Goal: Communication & Community: Answer question/provide support

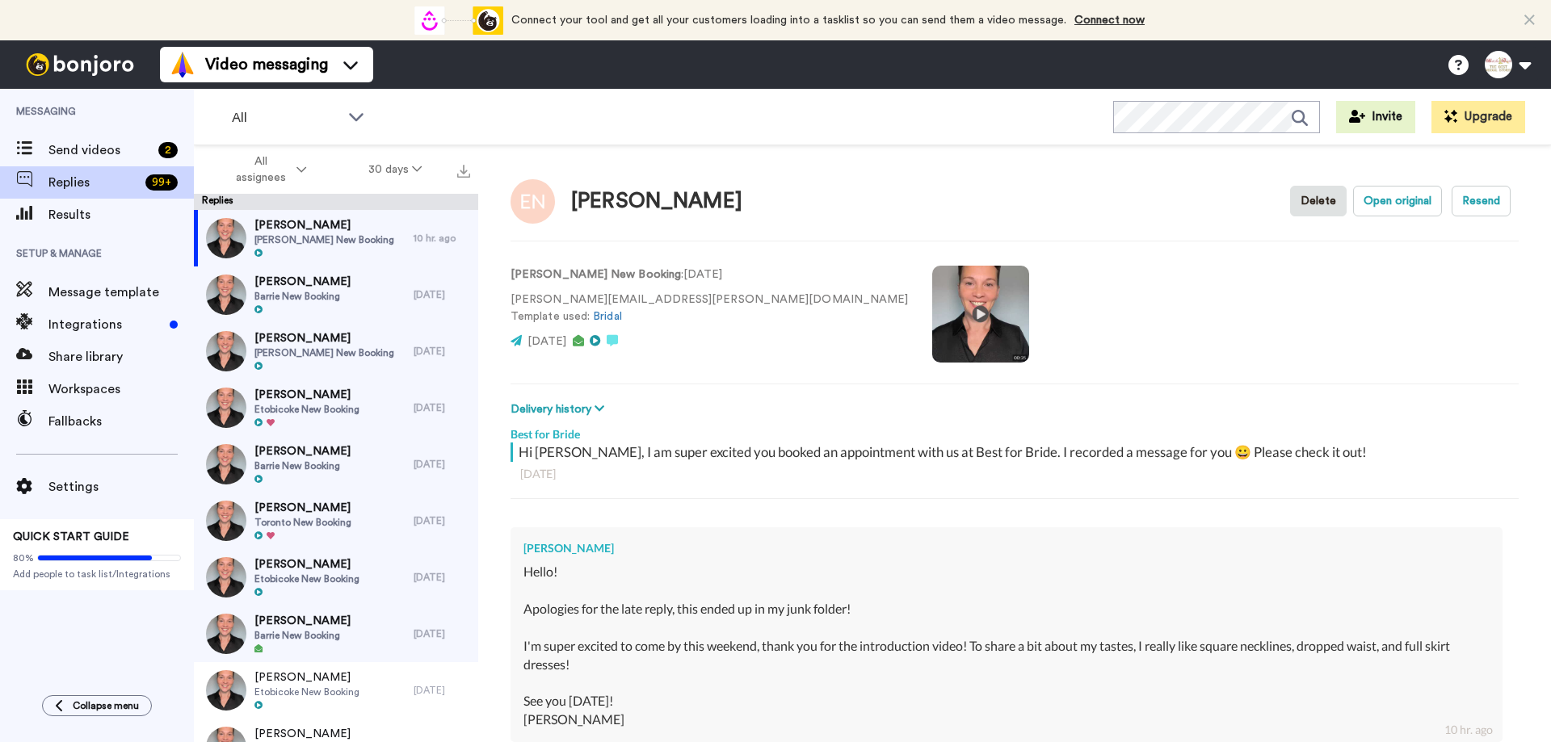
type textarea "Thank y"
type textarea "x"
type textarea "Thank yo"
type textarea "x"
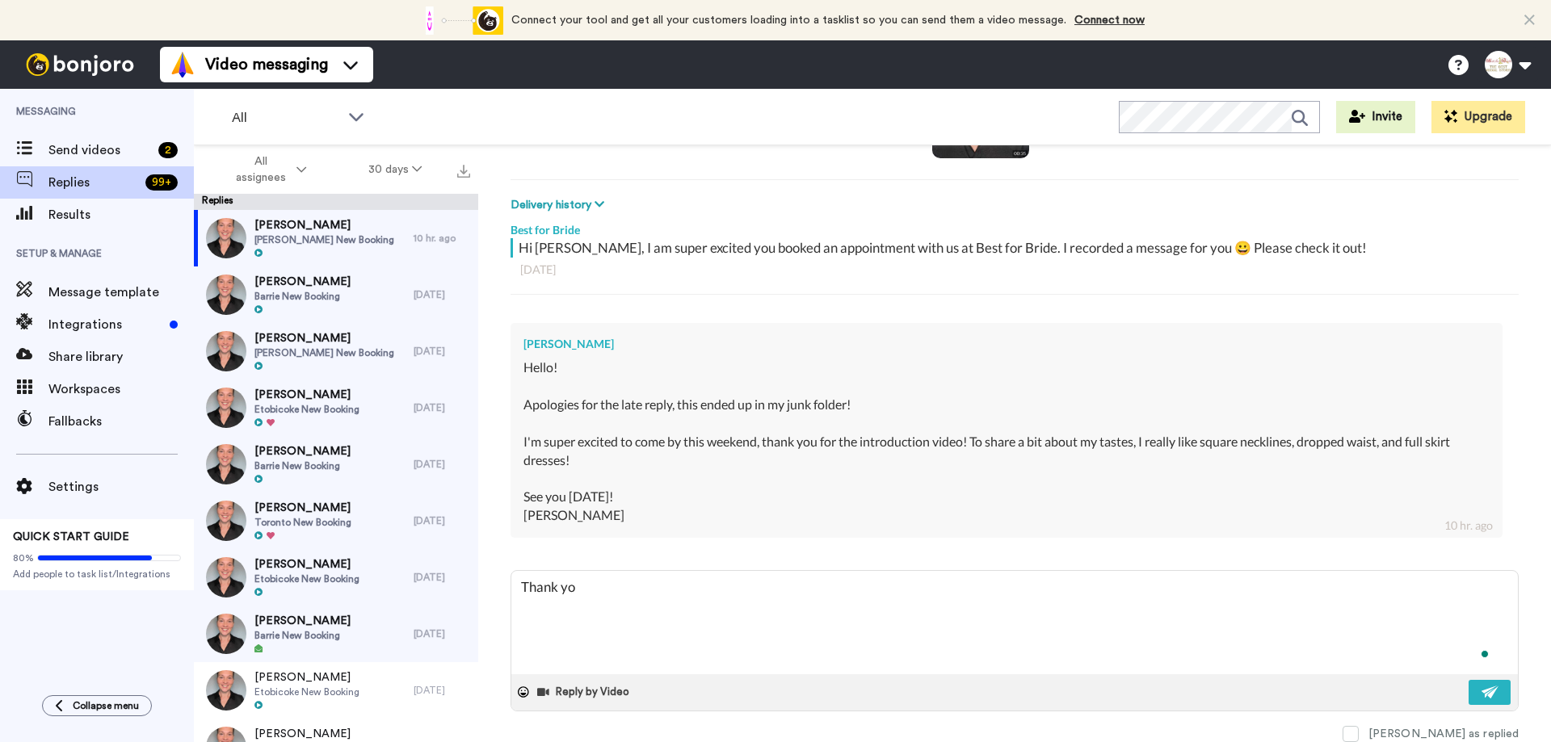
type textarea "Thank you"
type textarea "x"
type textarea "Thank you"
type textarea "x"
type textarea "Thank you :"
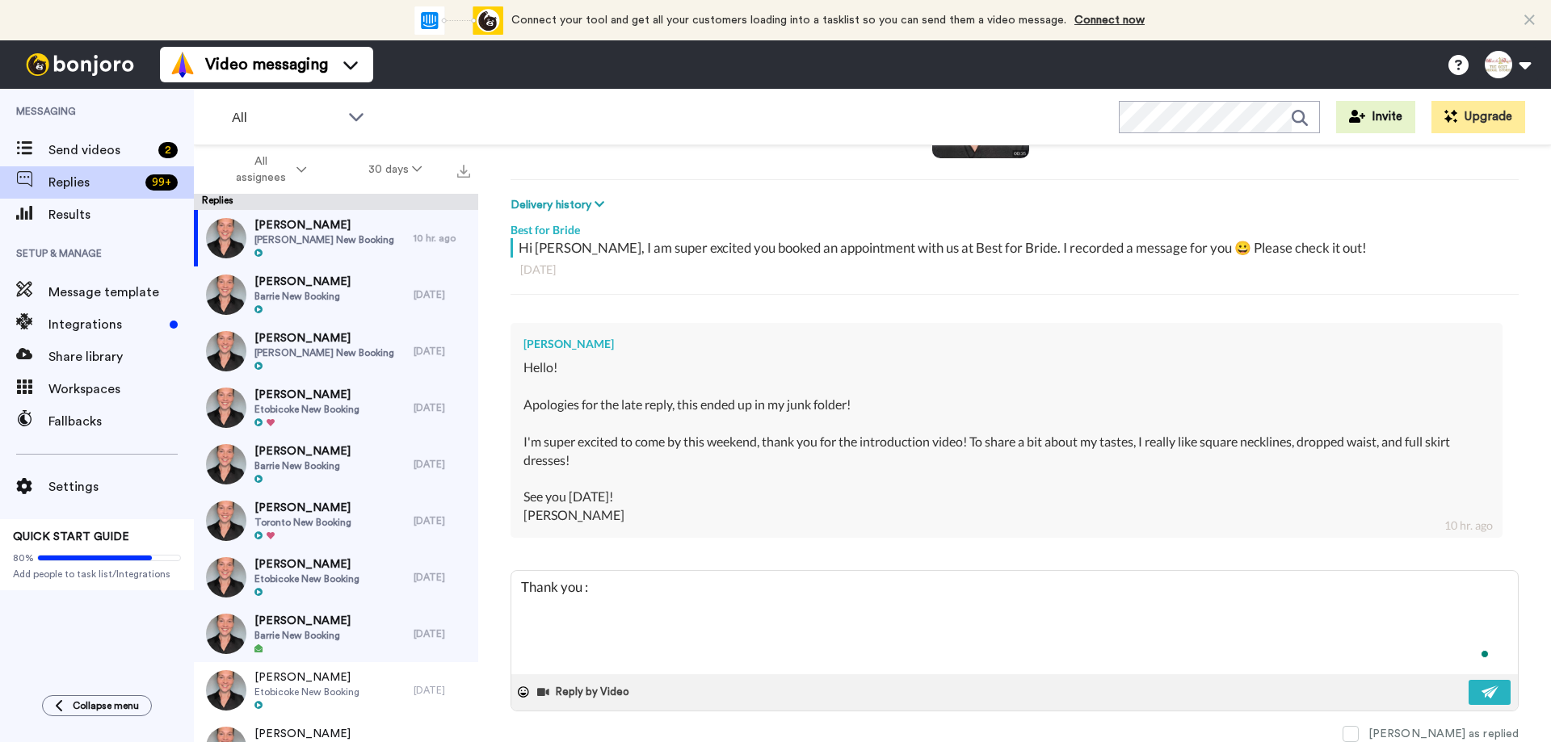
type textarea "x"
type textarea "Thank you :)"
type textarea "x"
type textarea "Thank you :)"
type textarea "x"
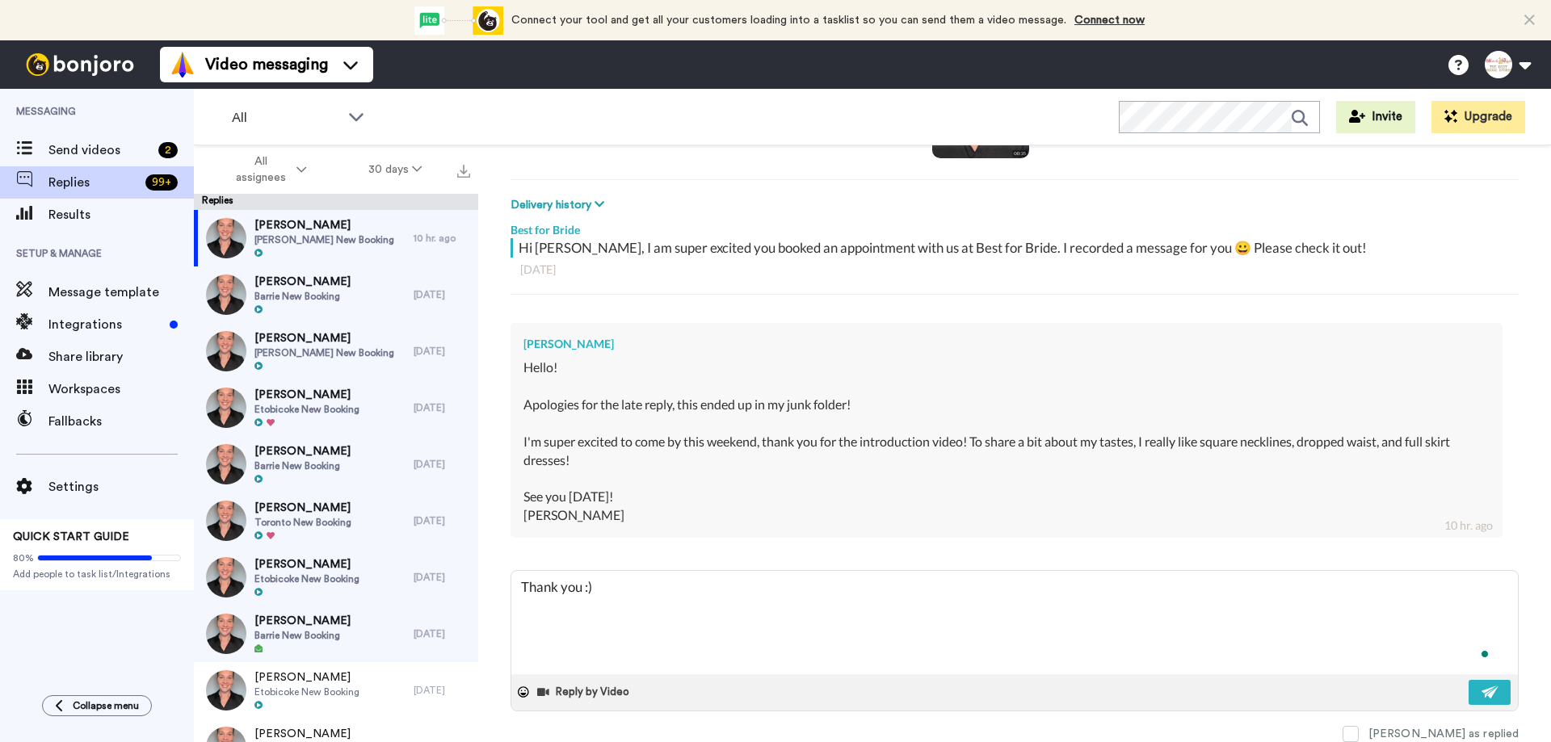
type textarea "Thank you :) S"
type textarea "x"
type textarea "Thank you :) Se"
type textarea "x"
type textarea "Thank you :) See"
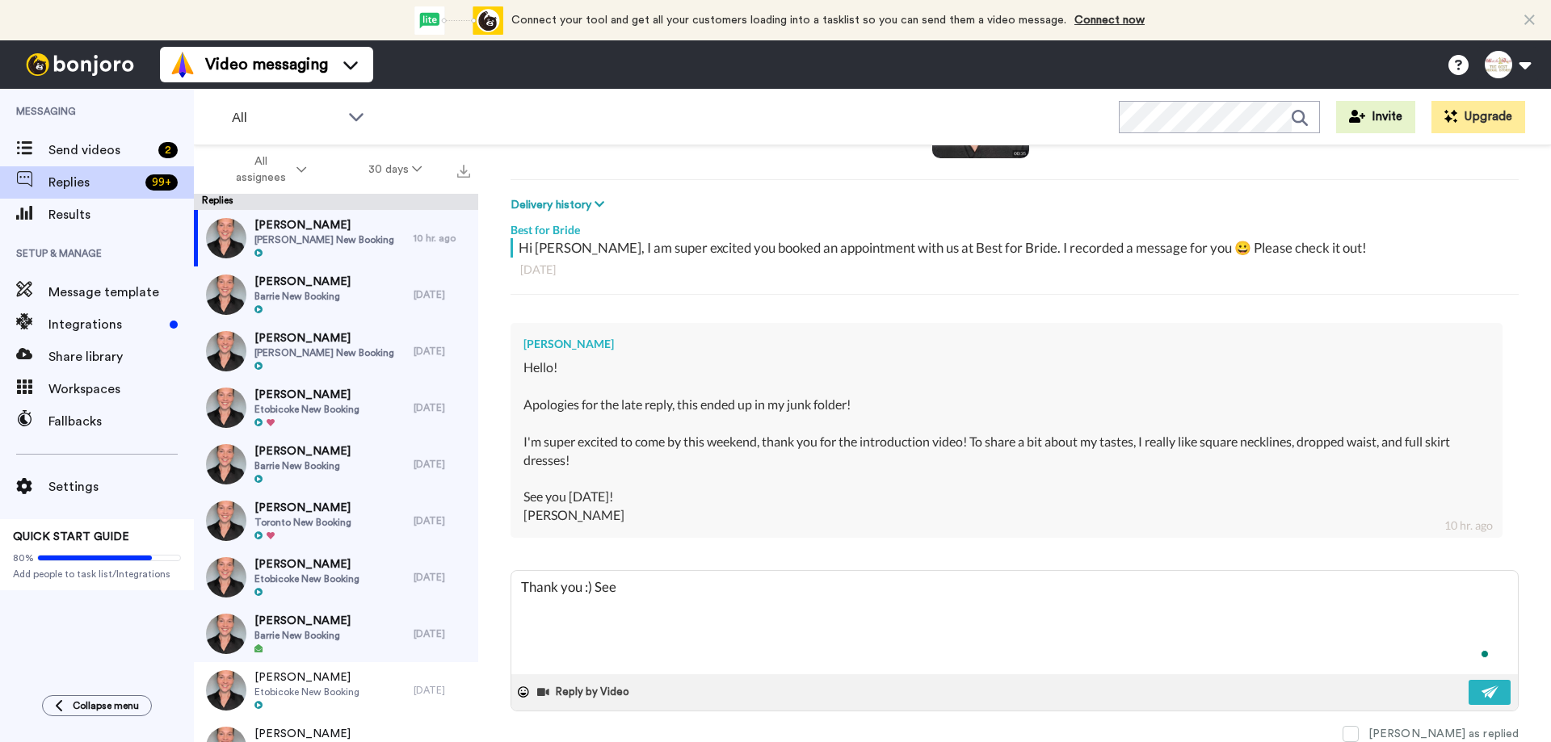
type textarea "x"
type textarea "Thank you :) See"
type textarea "x"
type textarea "Thank you :) See y"
type textarea "x"
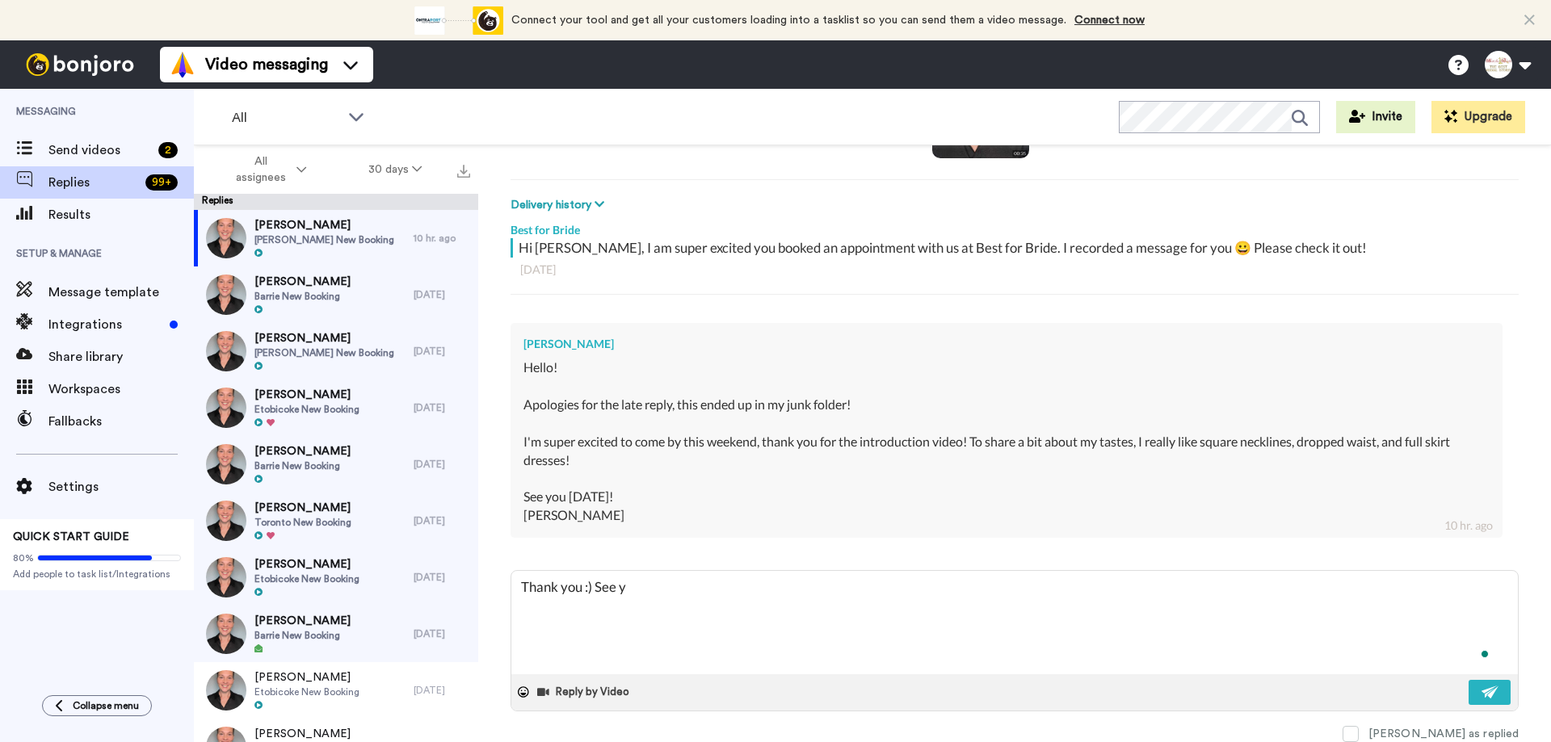
type textarea "Thank you :) See yo"
type textarea "x"
type textarea "Thank you :) See you"
type textarea "x"
type textarea "Thank you :) See you"
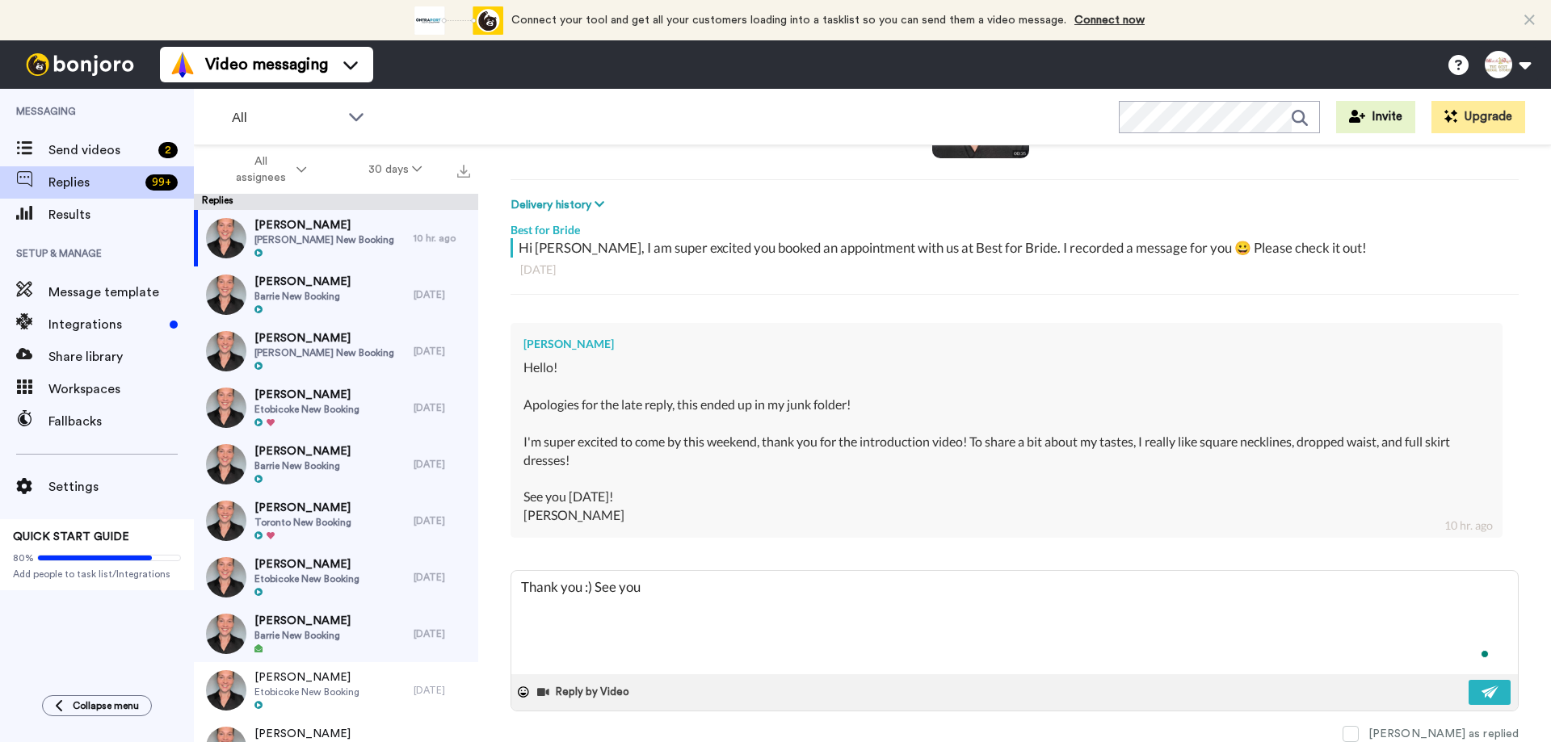
type textarea "x"
type textarea "Thank you :) See you o"
type textarea "x"
type textarea "Thank you :) See you on"
type textarea "x"
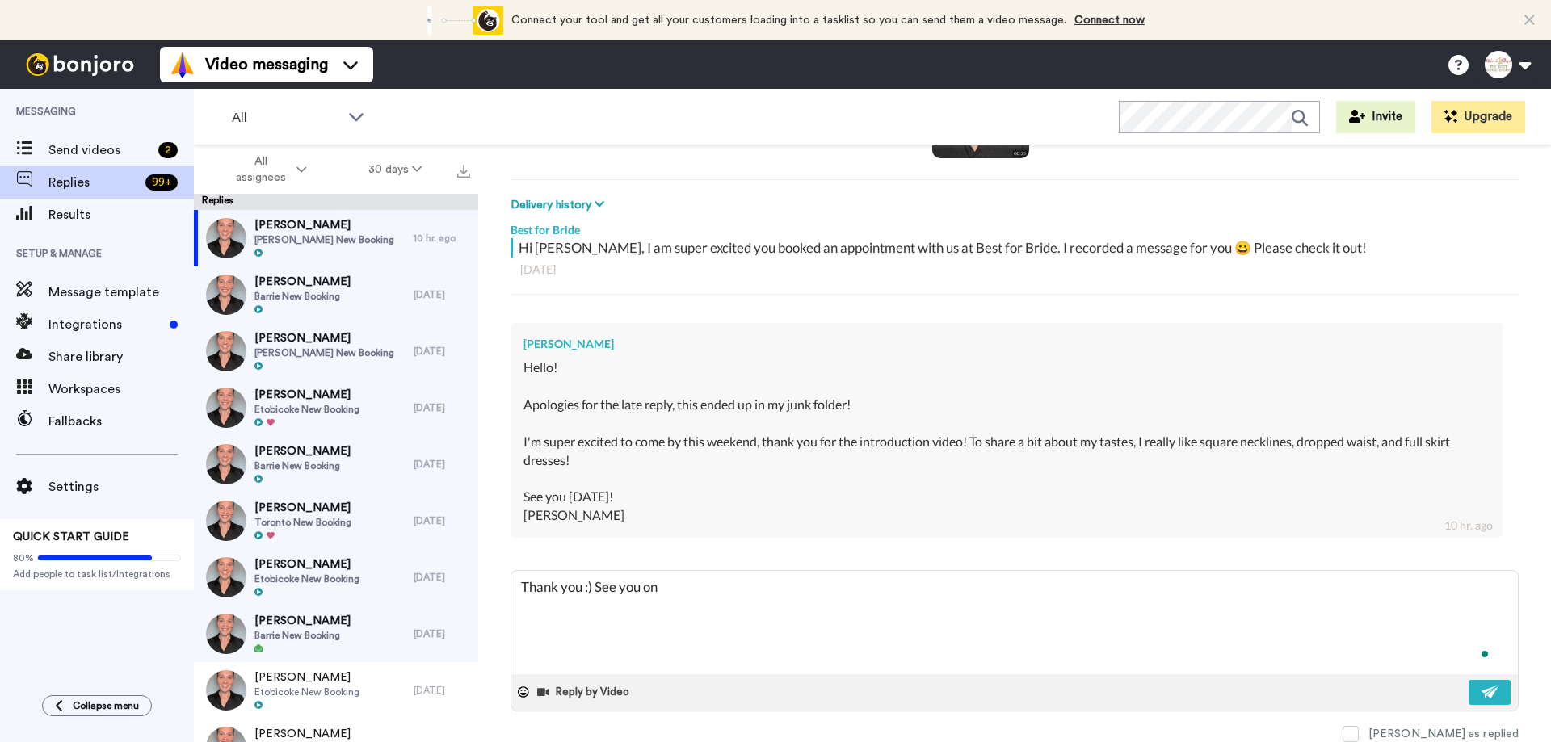
type textarea "Thank you :) See you on"
type textarea "x"
type textarea "Thank you :) See you on S"
type textarea "x"
type textarea "Thank you :) See you on Su"
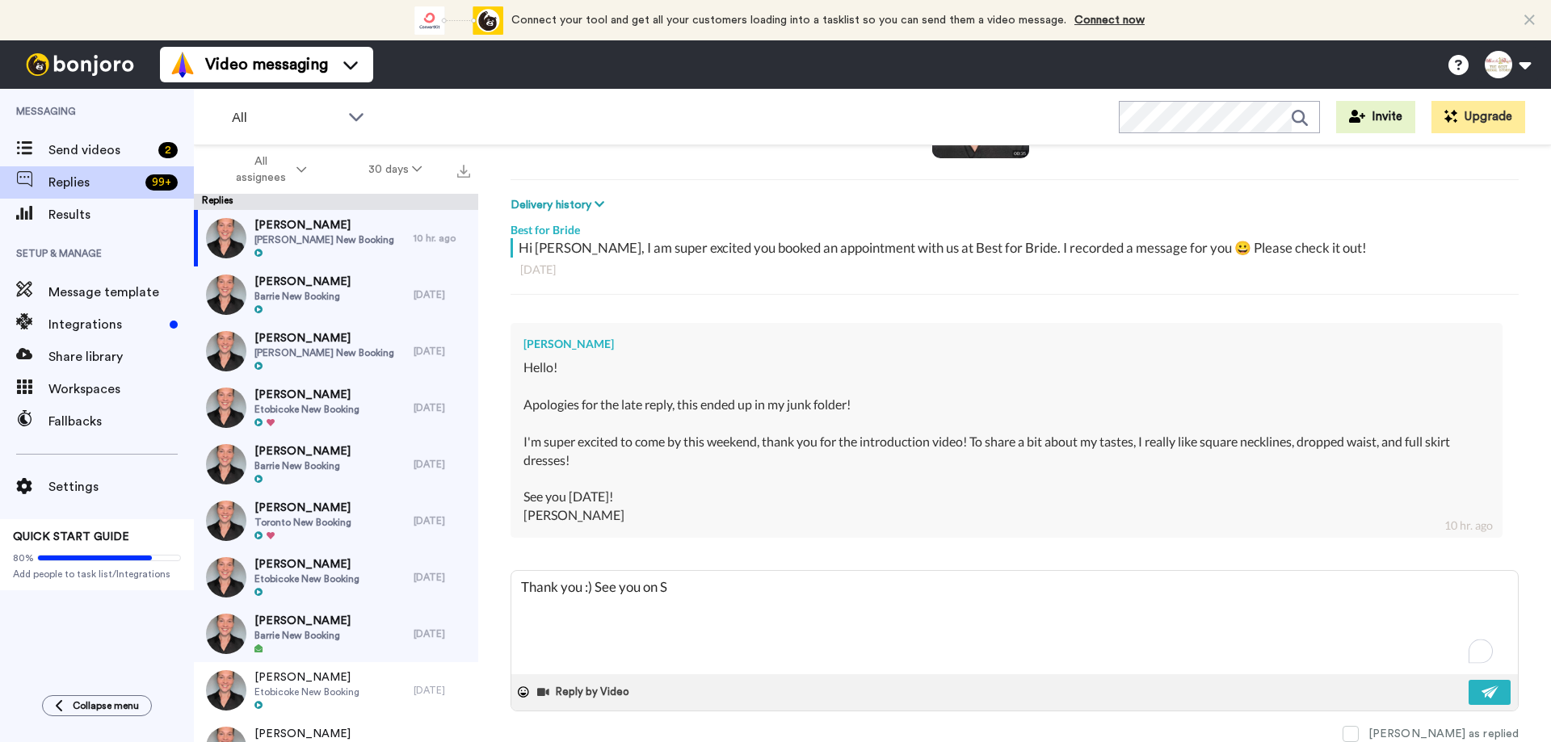
type textarea "x"
type textarea "Thank you :) See you on Sun"
type textarea "x"
type textarea "Thank you :) See you on [PERSON_NAME]"
type textarea "x"
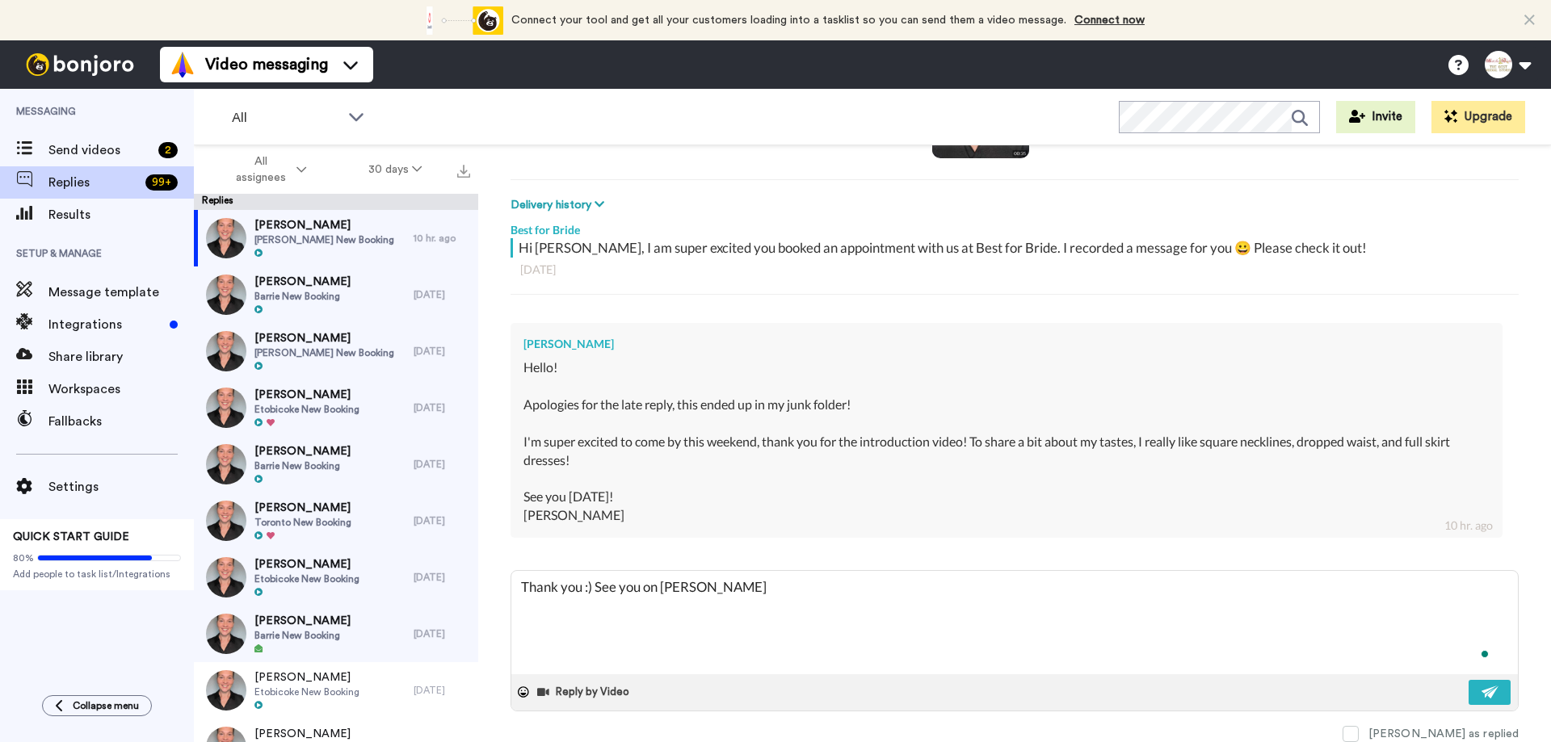
type textarea "Thank you :) See you on [GEOGRAPHIC_DATA]"
type textarea "x"
type textarea "Thank you :) See you [DATE]"
type textarea "x"
type textarea "Thank you :) See you [DATE]"
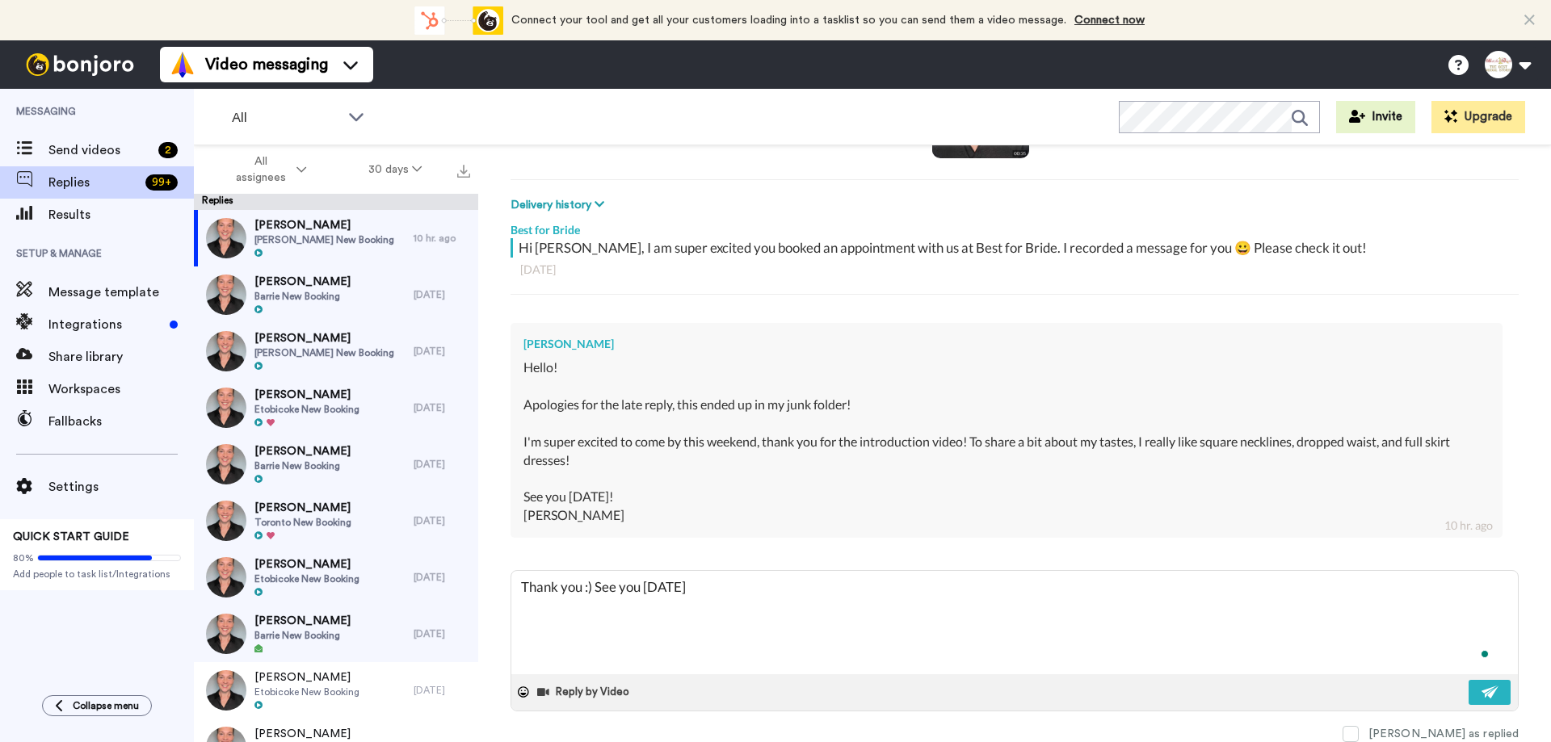
type textarea "x"
type textarea "Thank you :) See you [DATE]"
click at [523, 692] on icon at bounding box center [523, 692] width 11 height 11
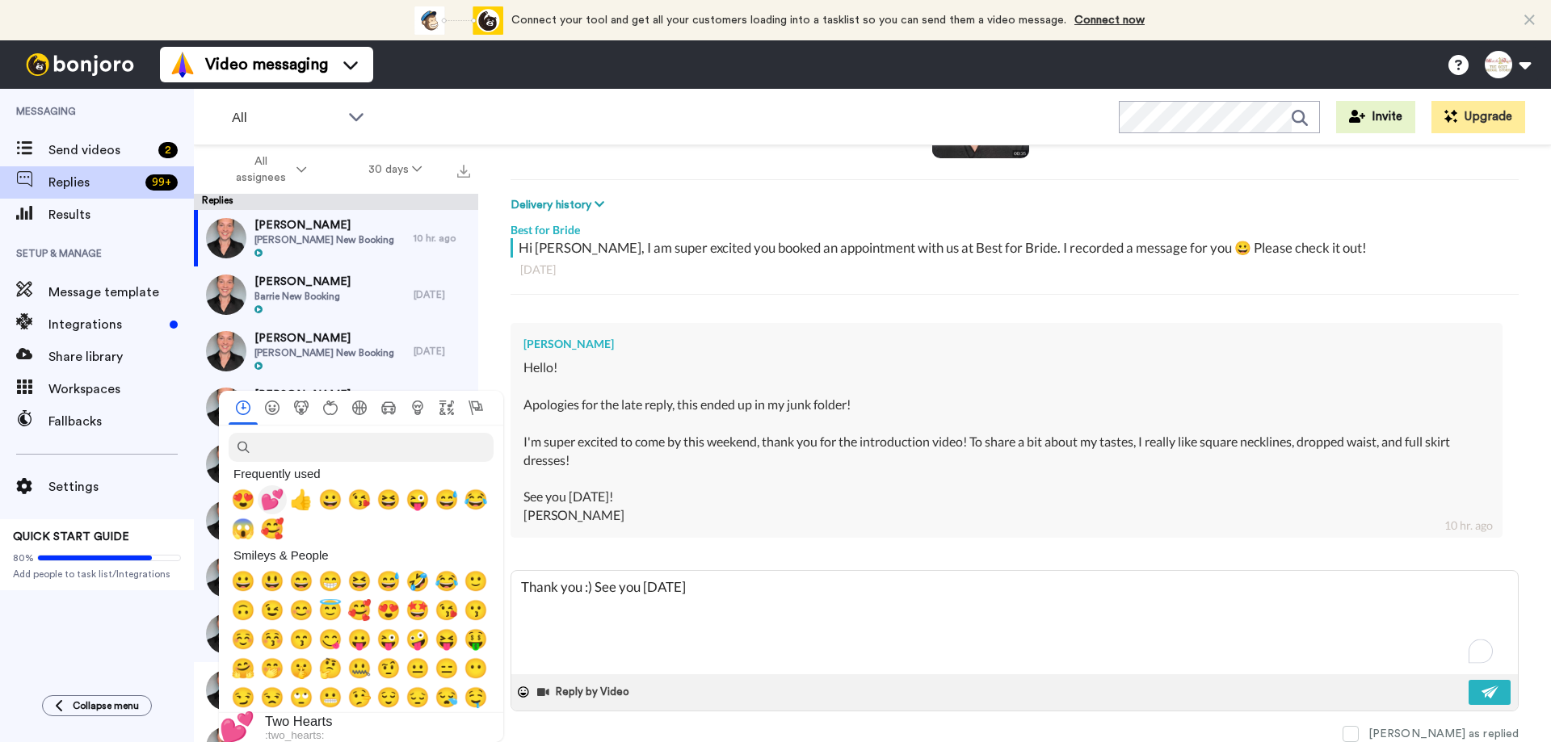
click at [277, 495] on span "💕" at bounding box center [272, 500] width 24 height 23
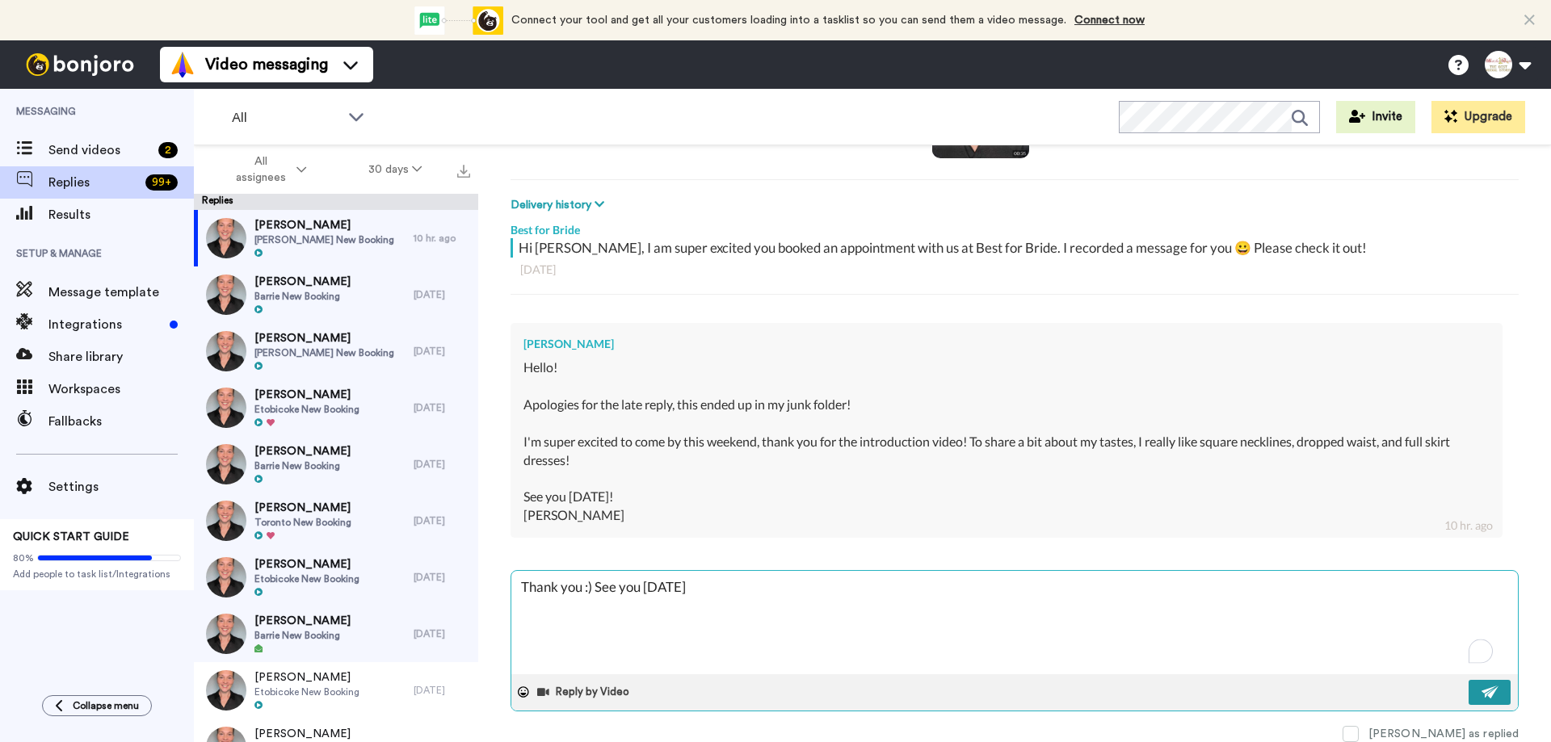
click at [1473, 700] on button at bounding box center [1489, 692] width 42 height 25
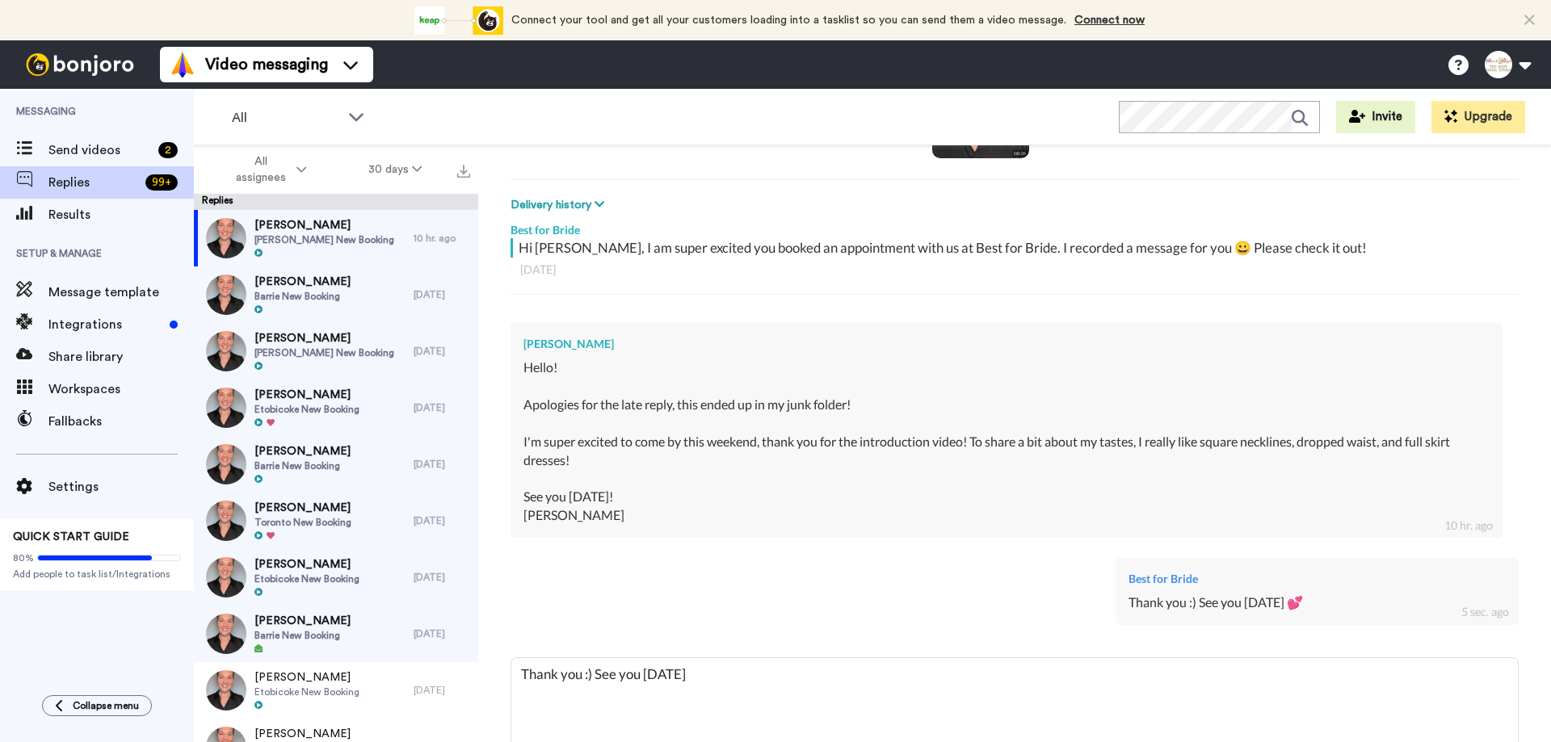
type textarea "x"
